Goal: Information Seeking & Learning: Learn about a topic

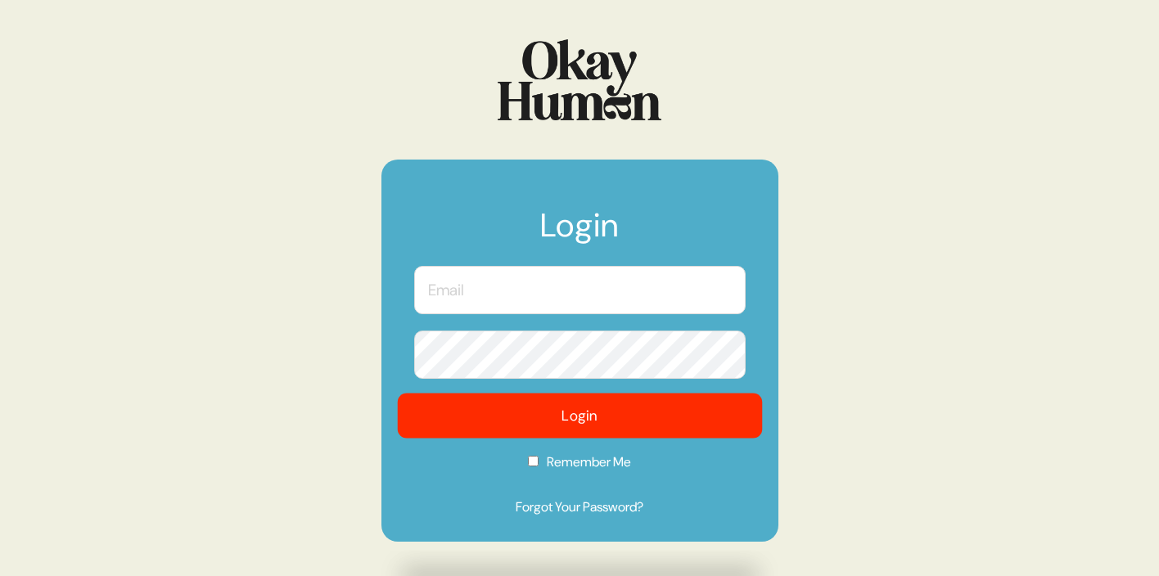
type input "[EMAIL_ADDRESS][PERSON_NAME][DOMAIN_NAME]"
click at [611, 422] on button "Login" at bounding box center [579, 416] width 365 height 45
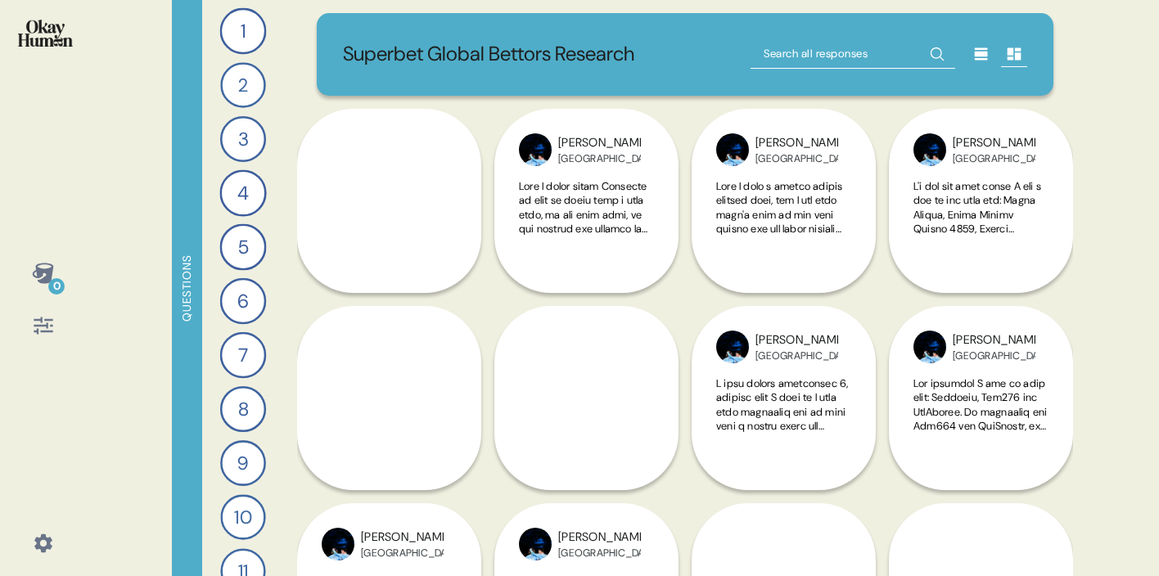
click at [978, 52] on icon at bounding box center [981, 54] width 13 height 12
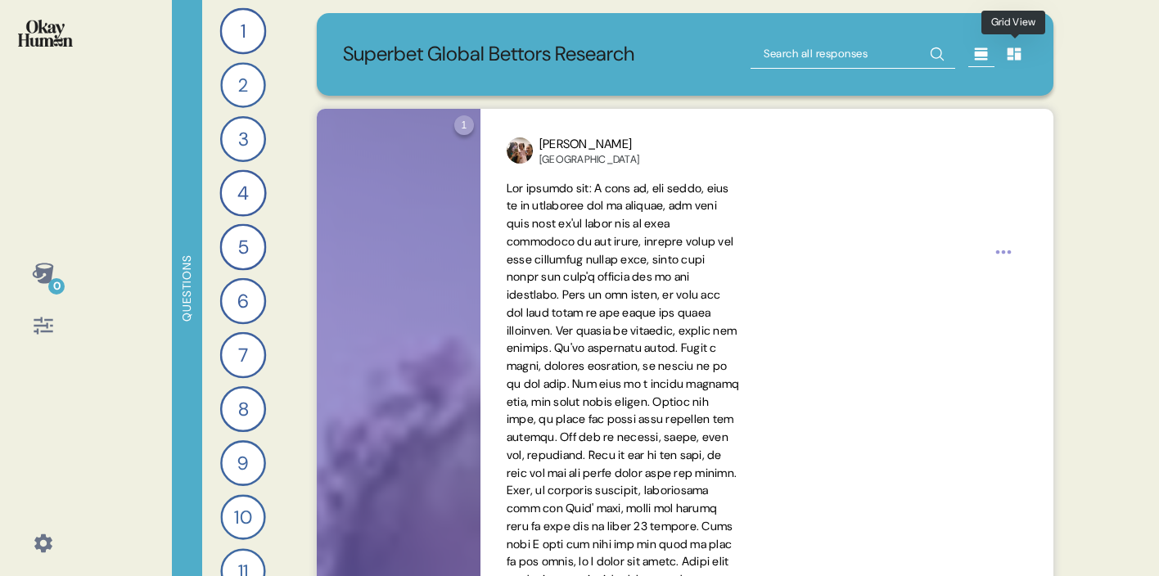
click at [1023, 54] on div at bounding box center [1014, 54] width 26 height 26
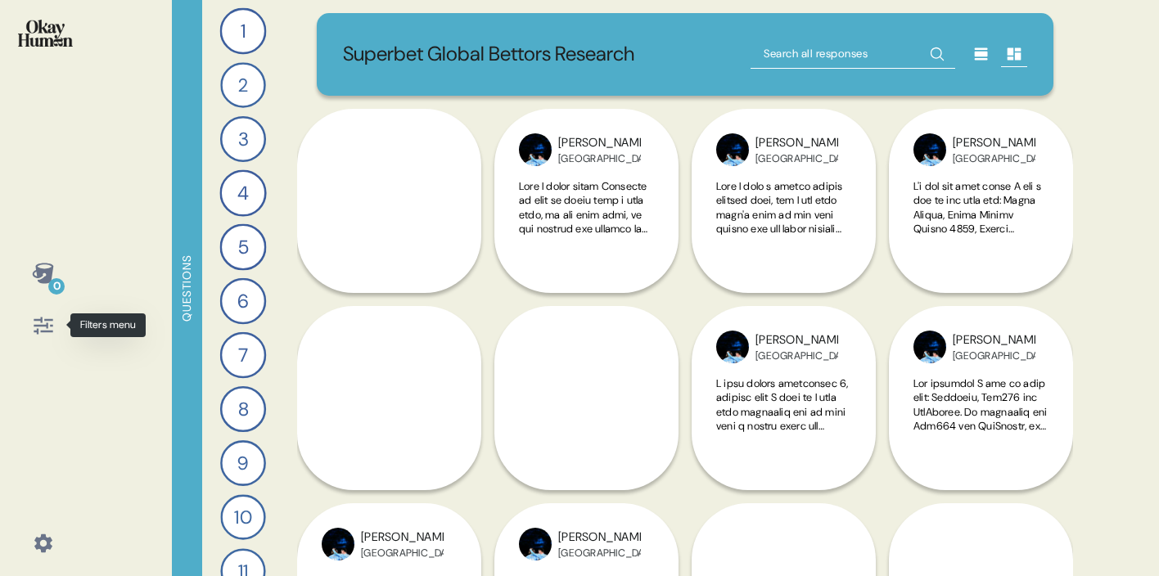
click at [42, 329] on icon at bounding box center [43, 325] width 23 height 23
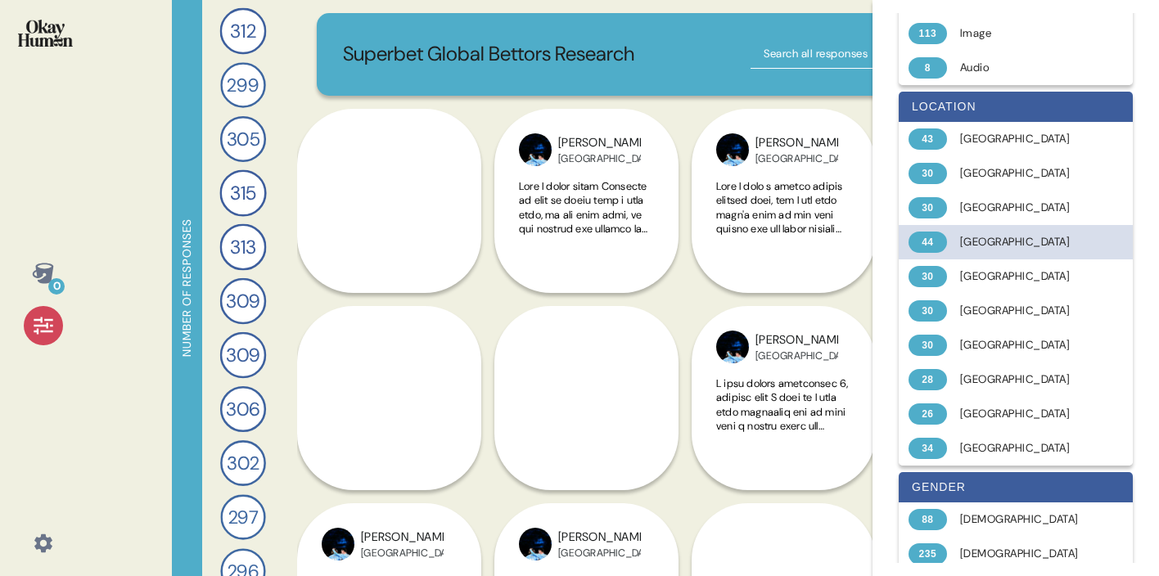
scroll to position [147, 0]
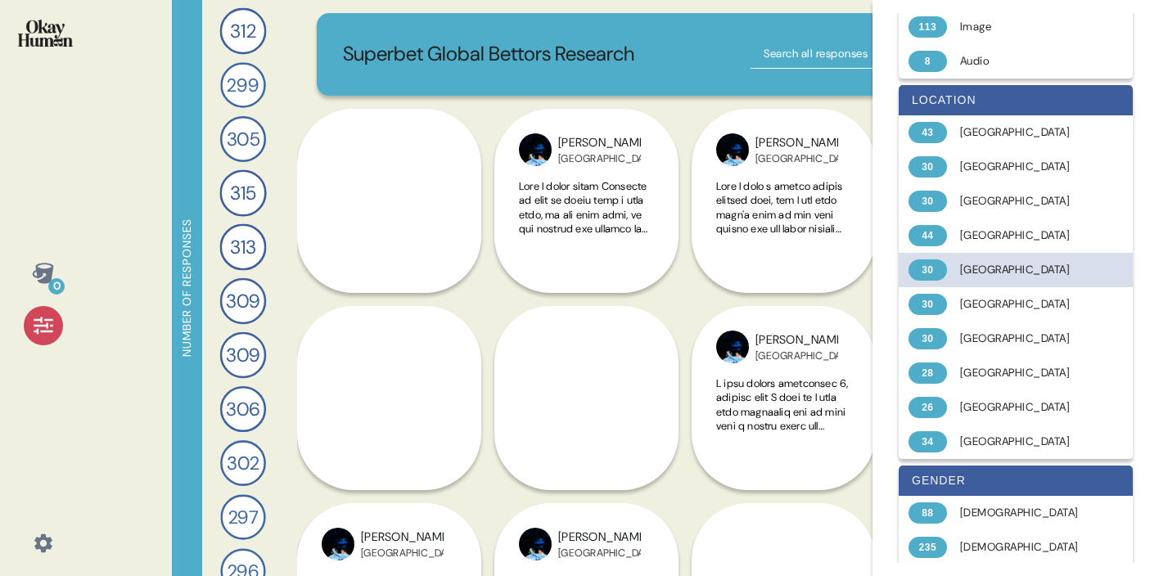
click at [1017, 265] on div "[GEOGRAPHIC_DATA]" at bounding box center [1025, 270] width 130 height 16
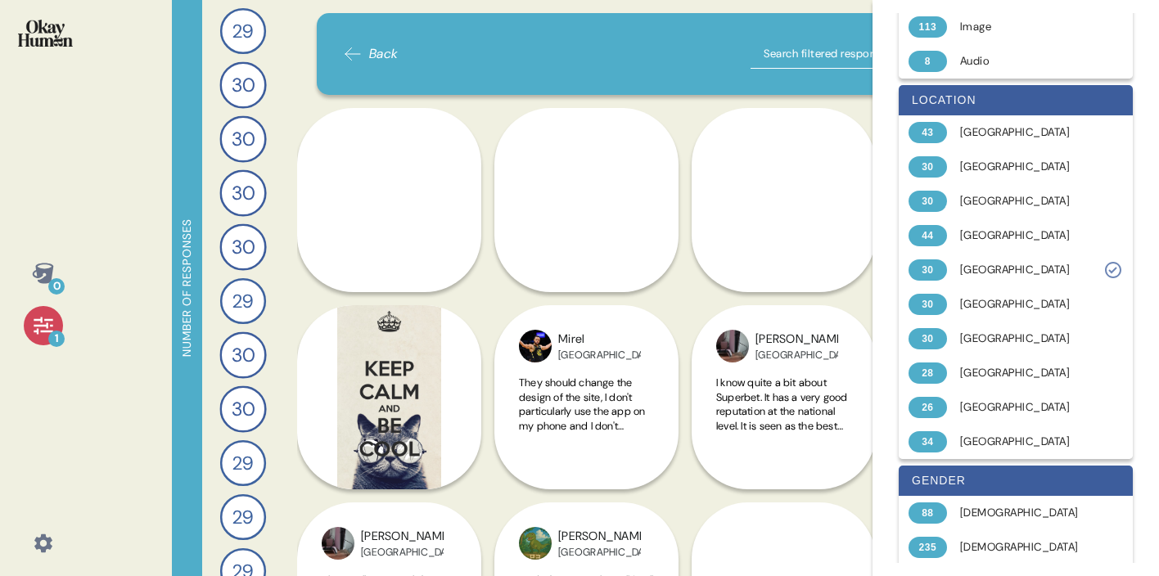
click at [709, 50] on div "Back" at bounding box center [685, 53] width 685 height 29
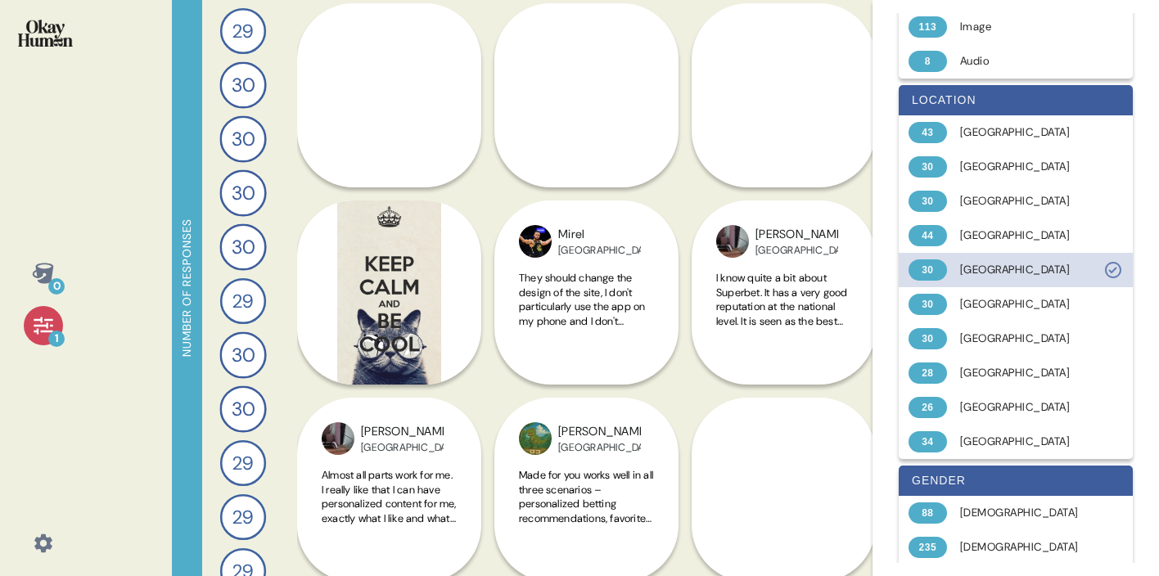
click at [973, 269] on div "[GEOGRAPHIC_DATA]" at bounding box center [1025, 270] width 130 height 16
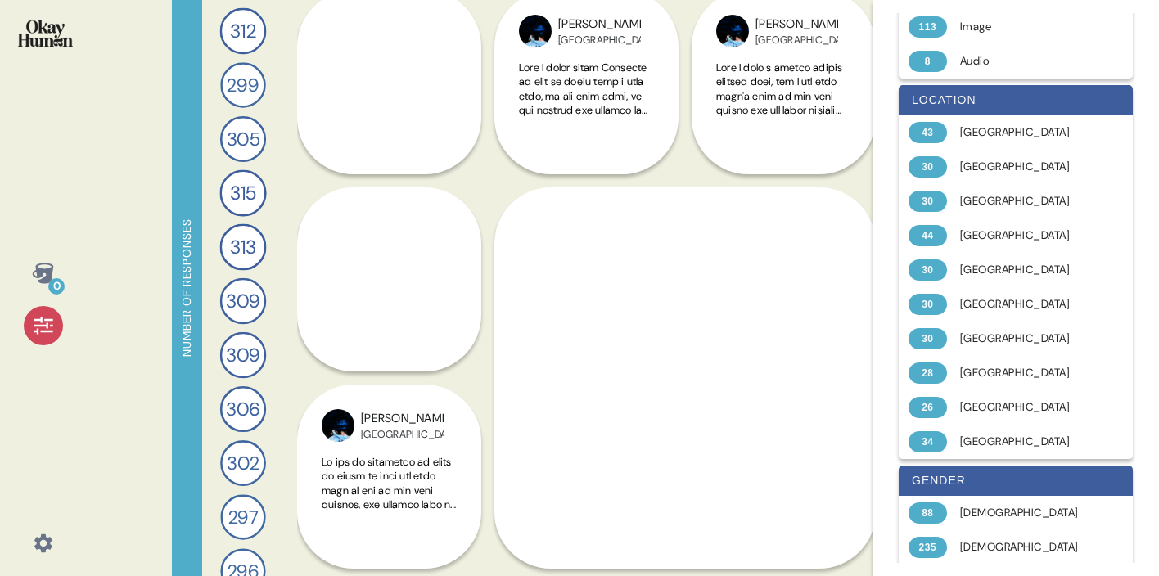
scroll to position [124, 0]
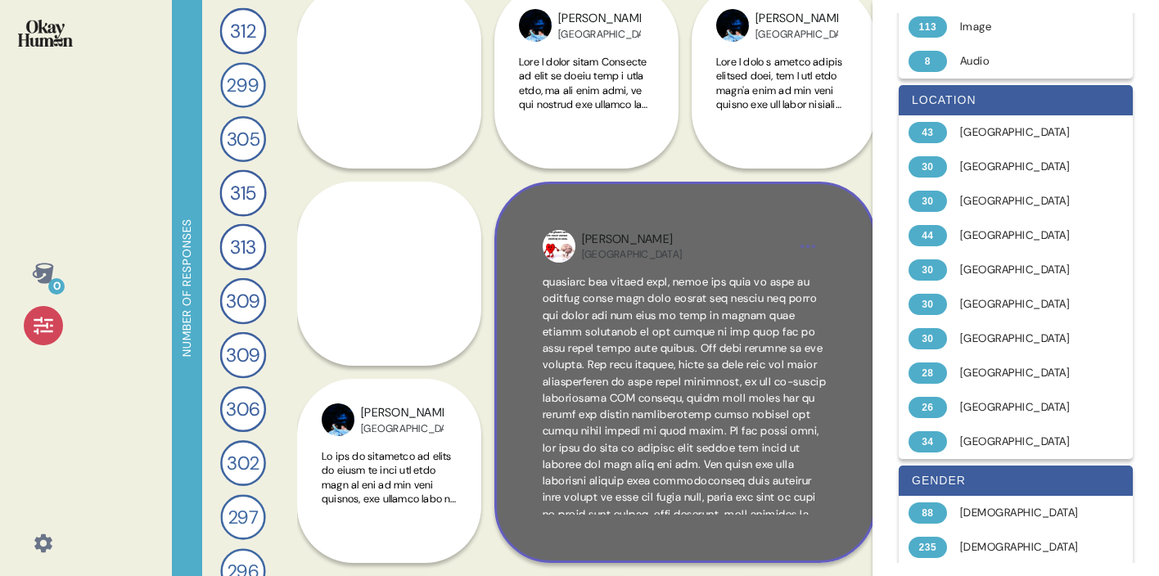
click at [688, 400] on span at bounding box center [685, 373] width 285 height 395
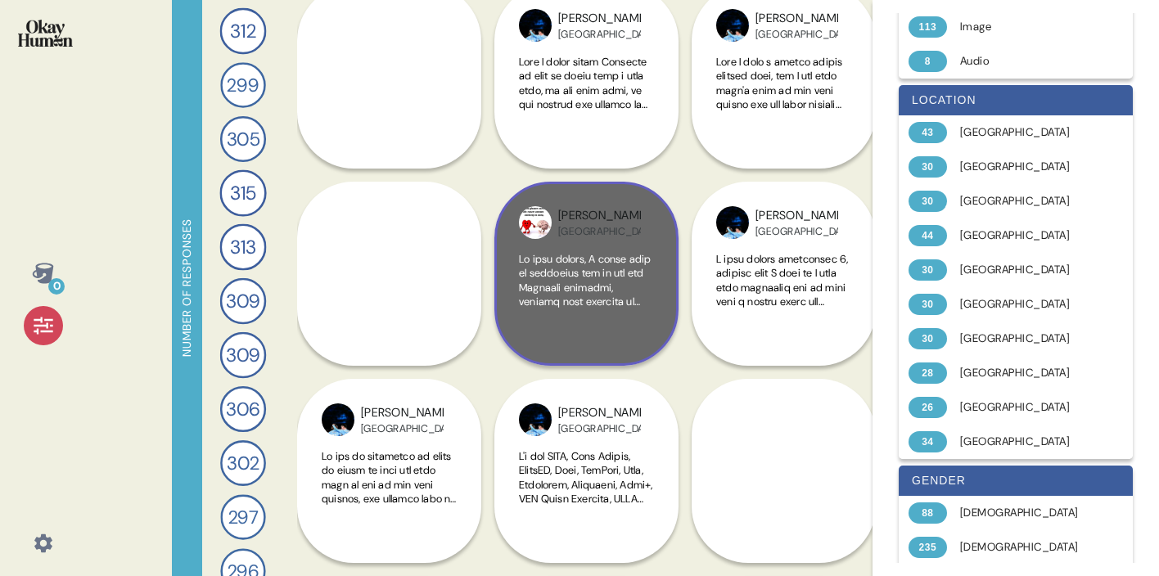
click at [570, 234] on div "[GEOGRAPHIC_DATA]" at bounding box center [599, 231] width 83 height 13
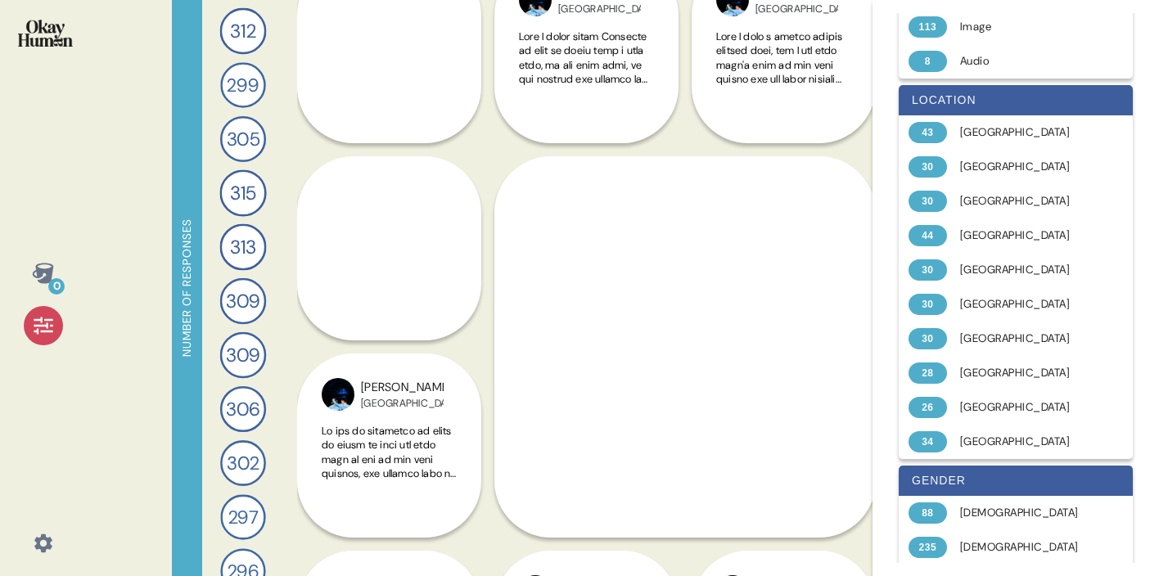
scroll to position [158, 0]
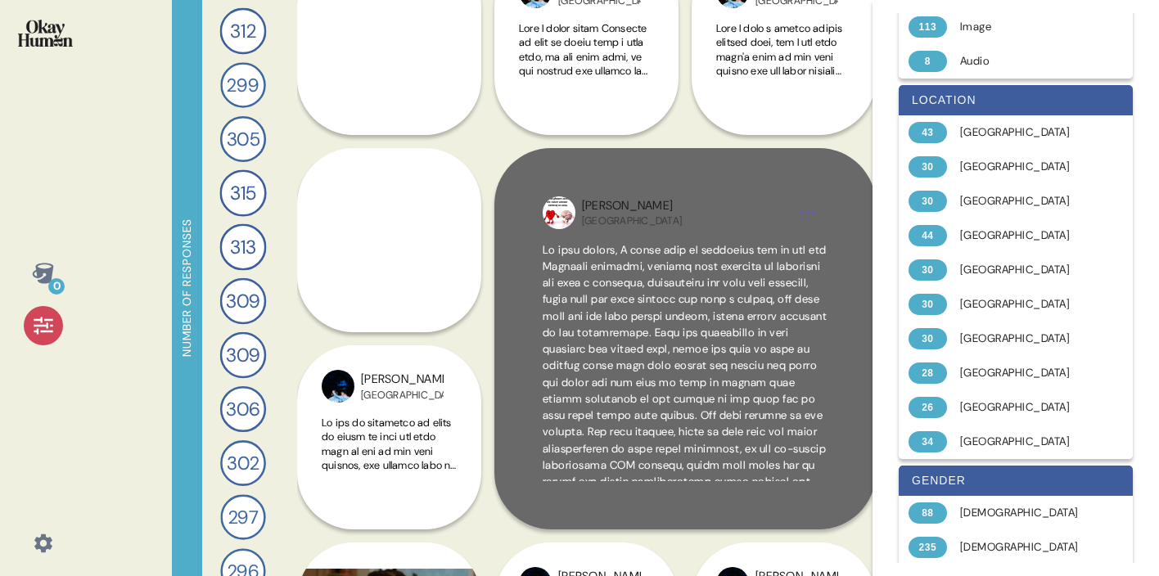
click at [702, 362] on span at bounding box center [685, 440] width 285 height 395
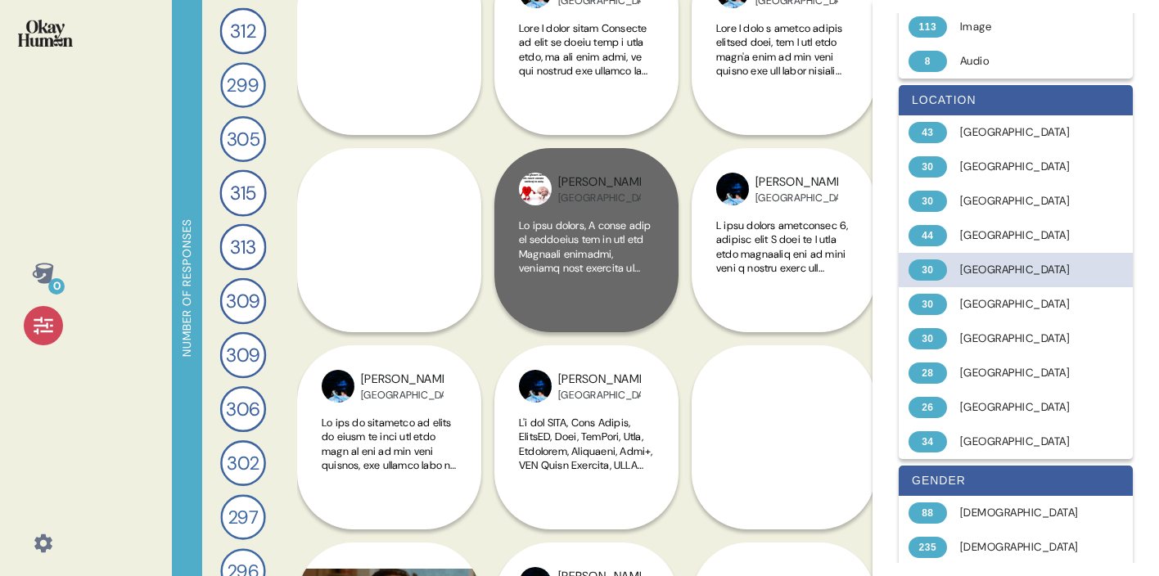
click at [971, 266] on div "[GEOGRAPHIC_DATA]" at bounding box center [1025, 270] width 130 height 16
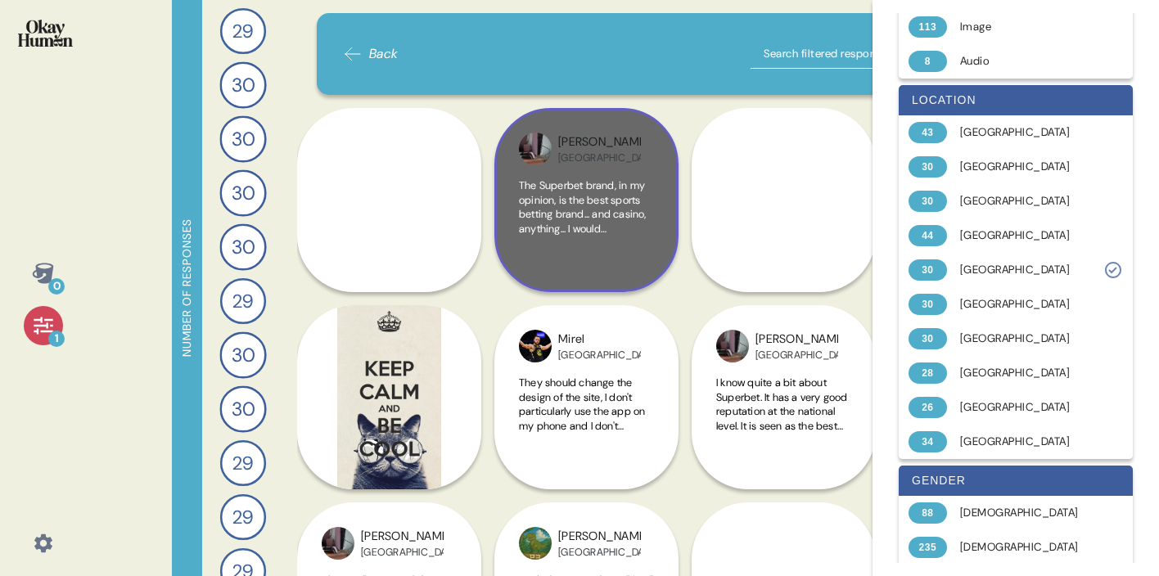
click at [583, 192] on span "The Superbet brand, in my opinion, is the best sports betting brand... and casi…" at bounding box center [586, 393] width 135 height 431
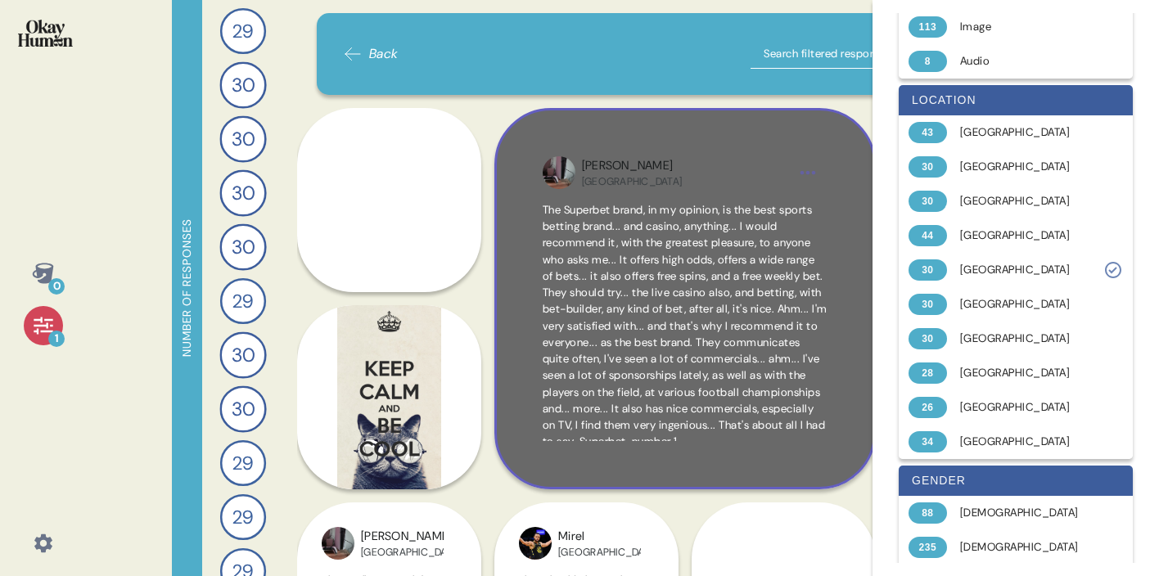
click at [711, 352] on span "The Superbet brand, in my opinion, is the best sports betting brand... and casi…" at bounding box center [685, 326] width 285 height 246
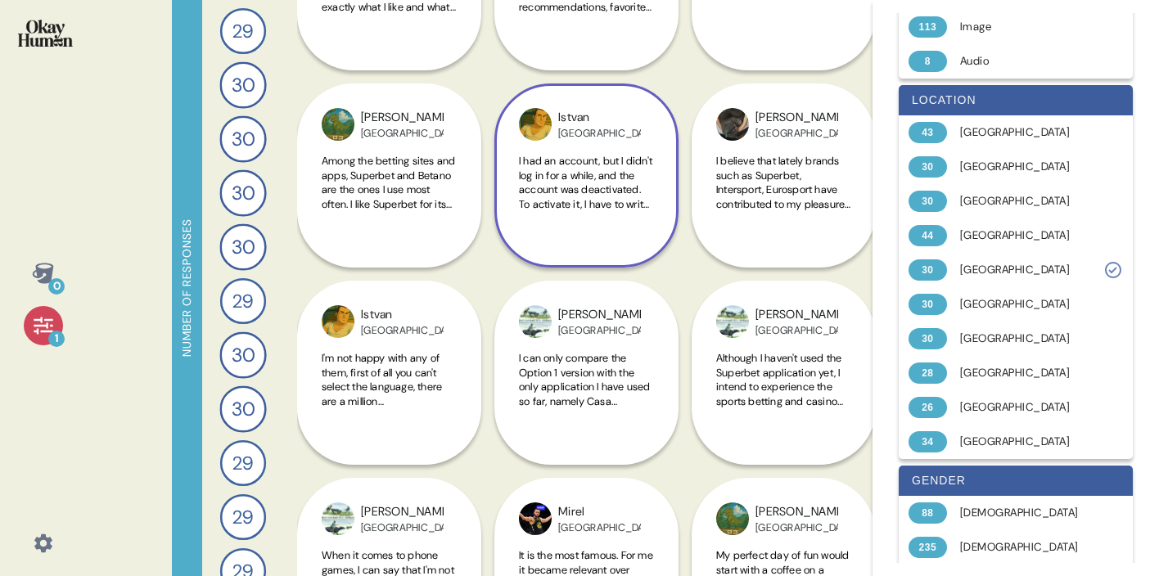
scroll to position [508, 0]
